Goal: Information Seeking & Learning: Check status

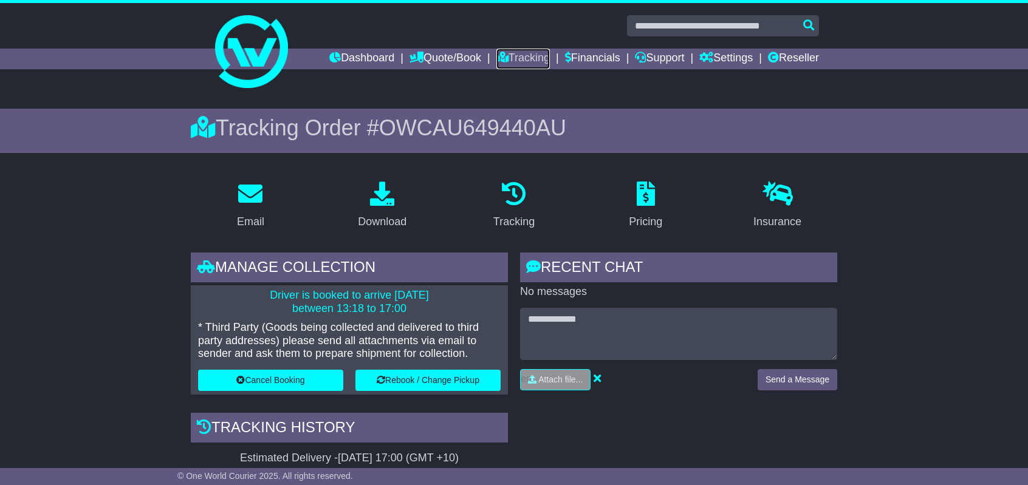
click at [508, 64] on link "Tracking" at bounding box center [522, 59] width 53 height 21
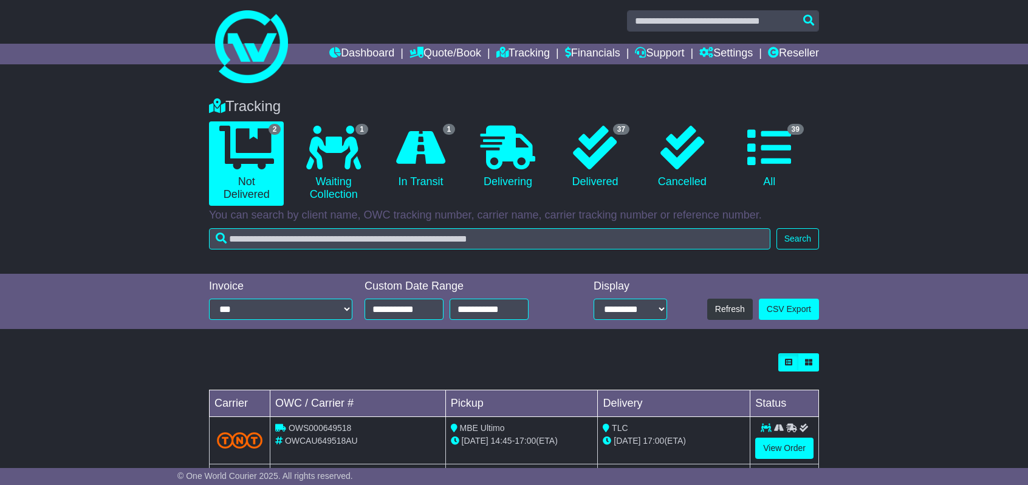
scroll to position [74, 0]
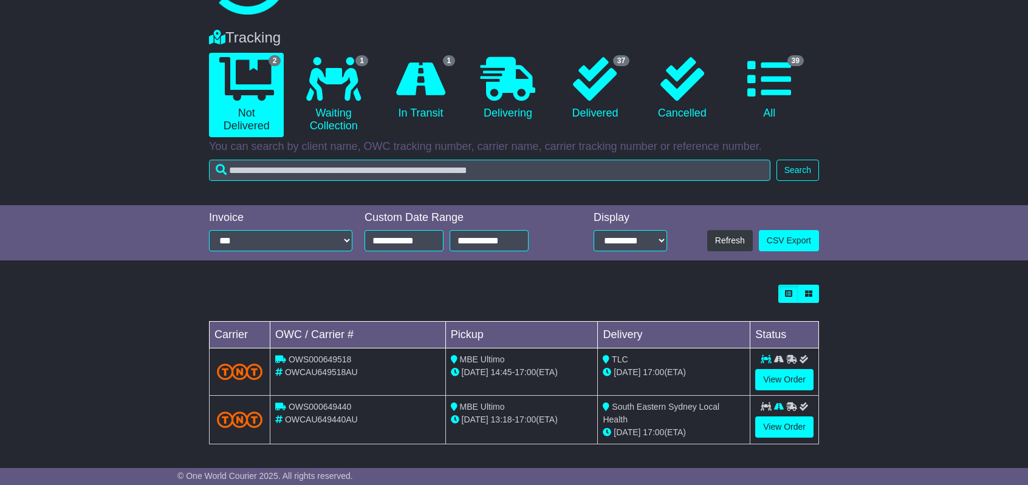
click at [320, 372] on span "OWCAU649518AU" at bounding box center [321, 373] width 73 height 10
copy span "OWCAU649518AU"
